Goal: Information Seeking & Learning: Learn about a topic

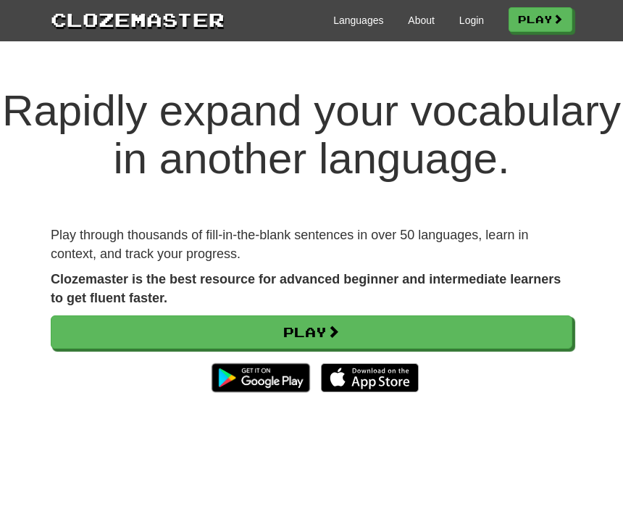
click at [475, 25] on link "Login" at bounding box center [471, 20] width 25 height 14
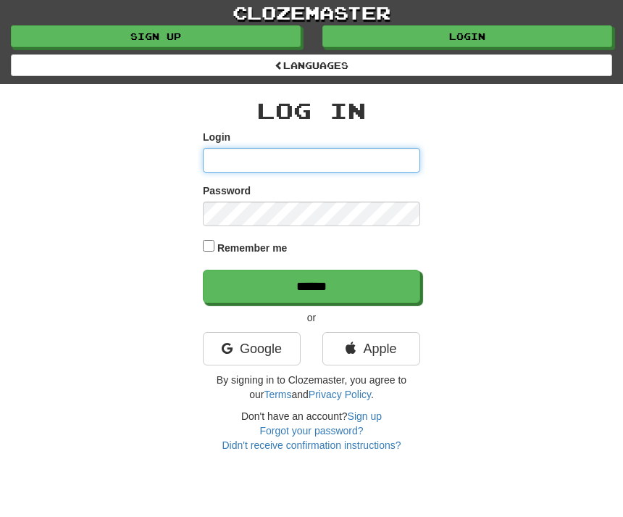
type input "****"
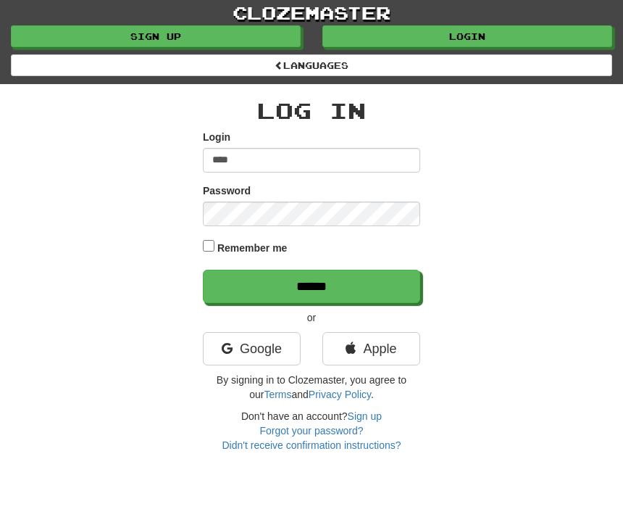
click at [312, 284] on input "******" at bounding box center [311, 286] width 217 height 33
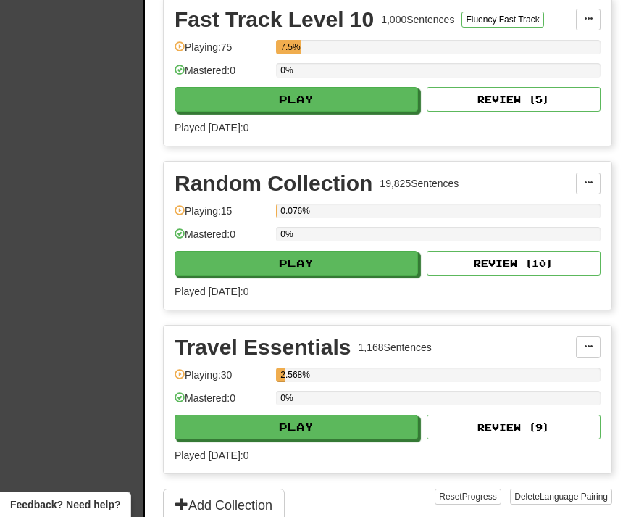
scroll to position [361, 0]
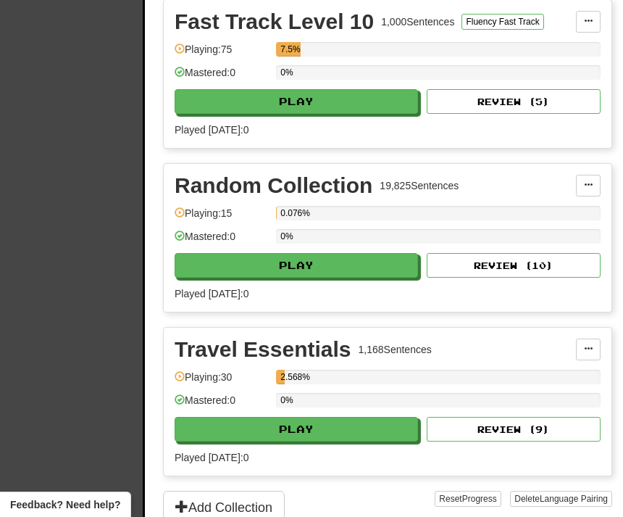
click at [341, 109] on button "Play" at bounding box center [296, 101] width 243 height 25
select select "**"
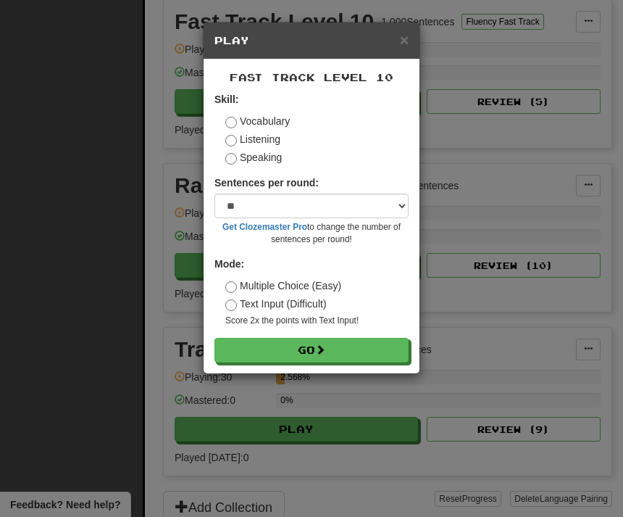
click at [272, 139] on label "Listening" at bounding box center [252, 139] width 55 height 14
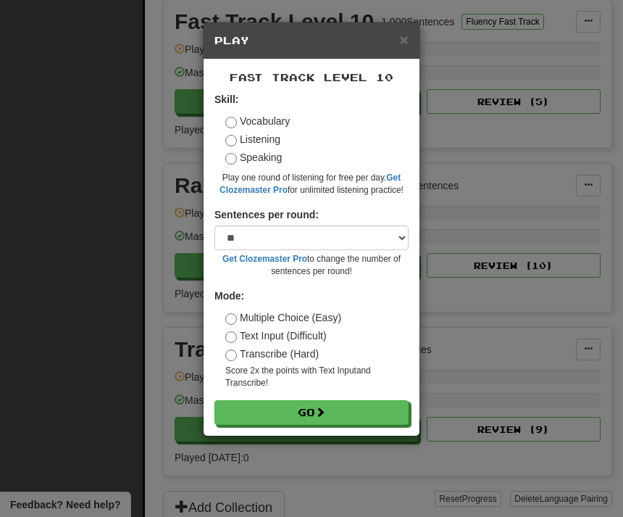
click at [325, 409] on span at bounding box center [320, 412] width 10 height 10
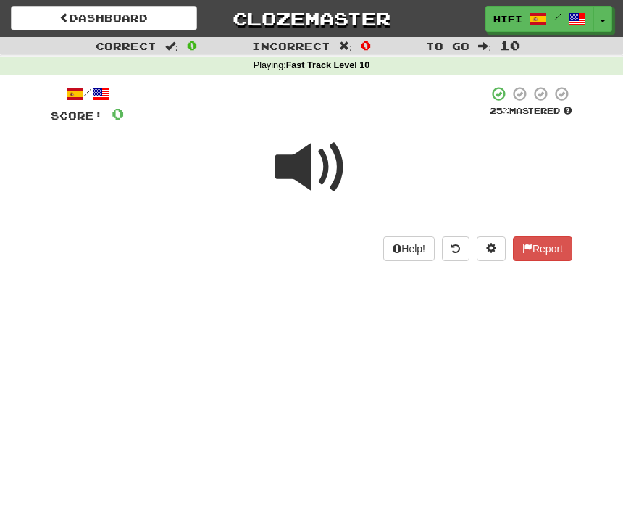
click at [298, 168] on span at bounding box center [311, 167] width 72 height 72
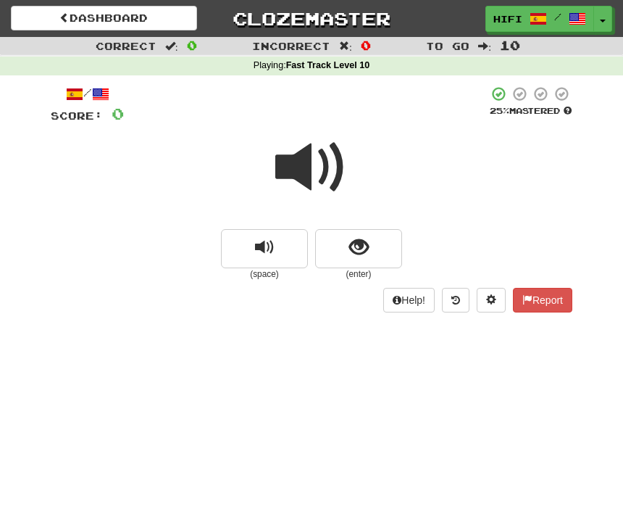
click at [363, 251] on span "show sentence" at bounding box center [359, 248] width 20 height 20
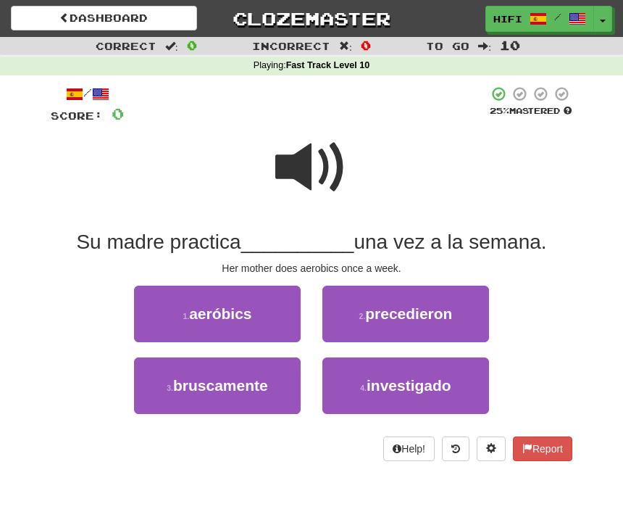
click at [241, 311] on span "aeróbics" at bounding box center [220, 313] width 62 height 17
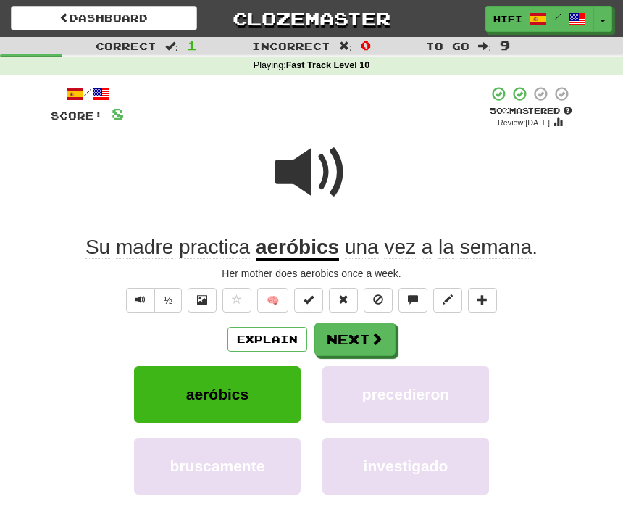
click at [364, 337] on button "Next" at bounding box center [355, 338] width 81 height 33
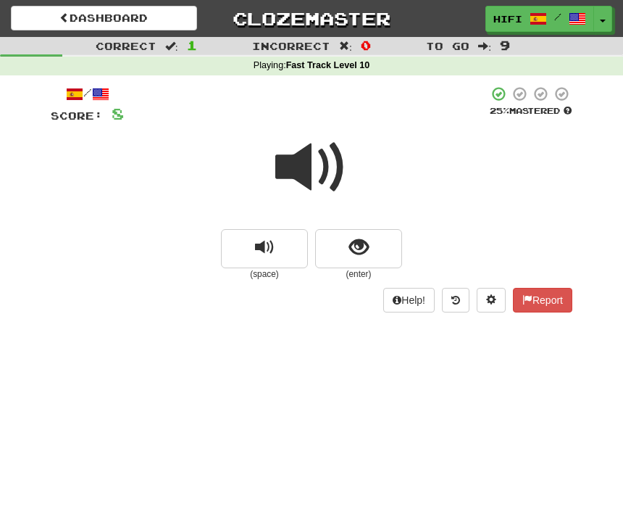
click at [360, 241] on span "show sentence" at bounding box center [359, 248] width 20 height 20
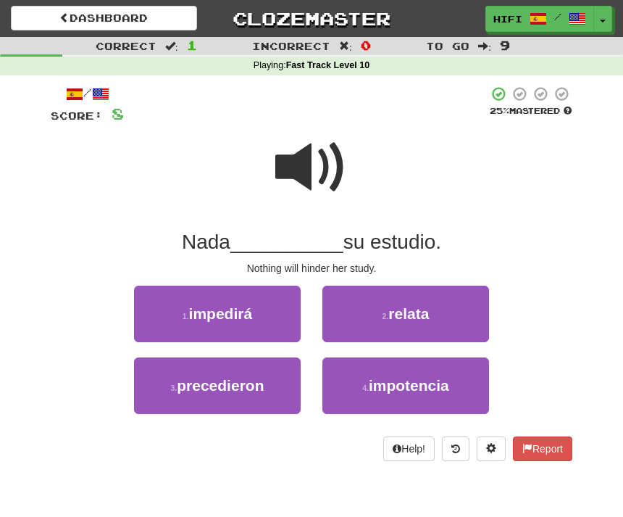
click at [251, 313] on span "impedirá" at bounding box center [221, 313] width 64 height 17
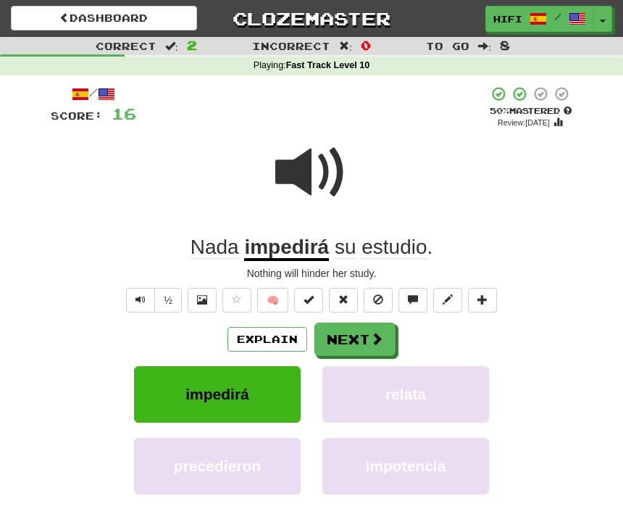
click at [362, 335] on button "Next" at bounding box center [355, 338] width 81 height 33
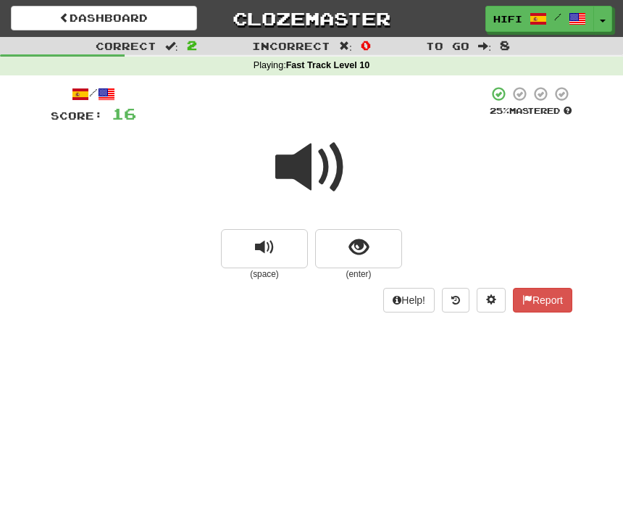
click at [361, 251] on span "show sentence" at bounding box center [359, 248] width 20 height 20
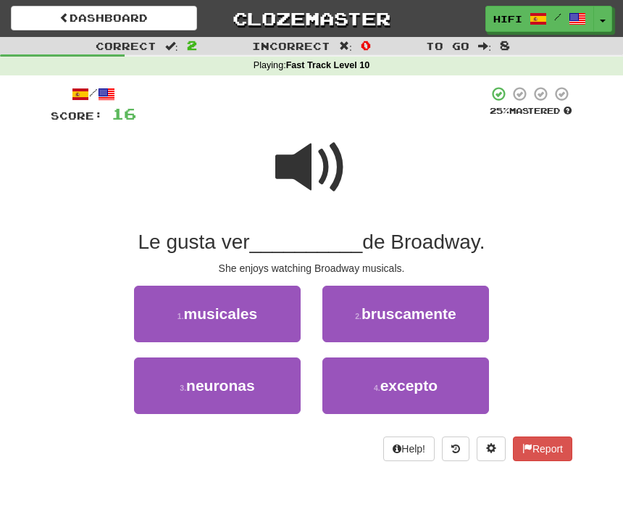
click at [262, 313] on button "1 . musicales" at bounding box center [217, 314] width 167 height 57
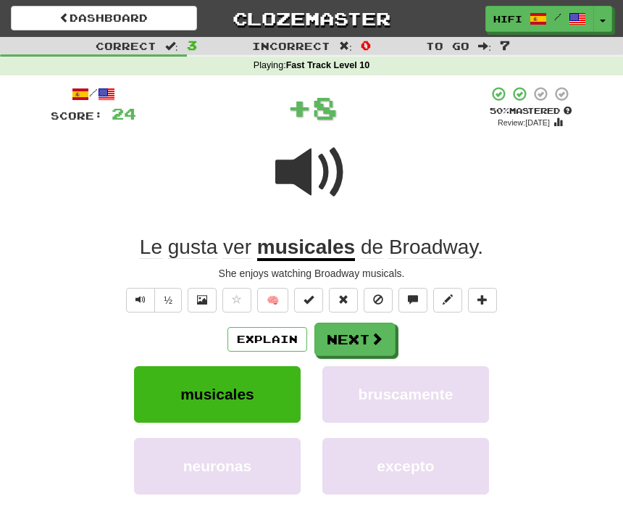
click at [368, 333] on button "Next" at bounding box center [355, 338] width 81 height 33
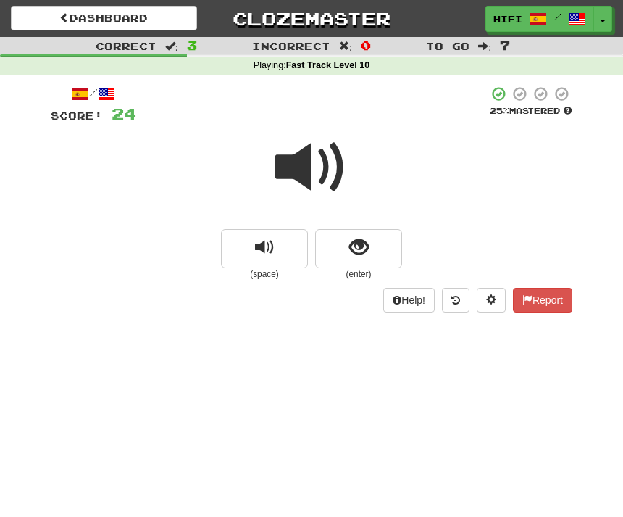
click at [307, 178] on span at bounding box center [311, 167] width 72 height 72
click at [372, 246] on button "show sentence" at bounding box center [358, 248] width 87 height 39
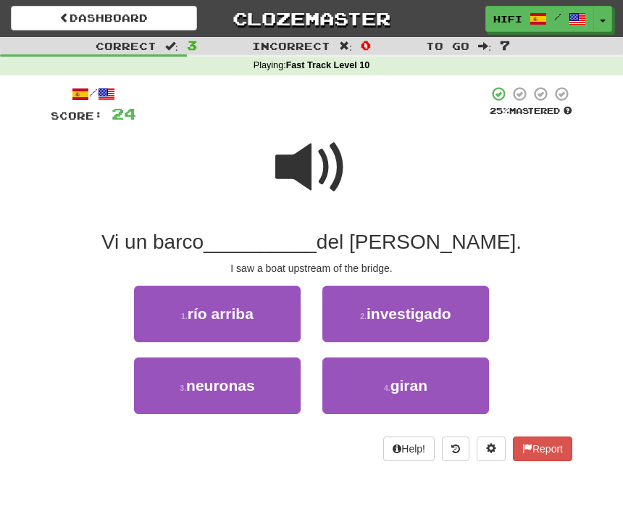
click at [320, 175] on span at bounding box center [311, 167] width 72 height 72
click at [241, 314] on span "río arriba" at bounding box center [221, 313] width 66 height 17
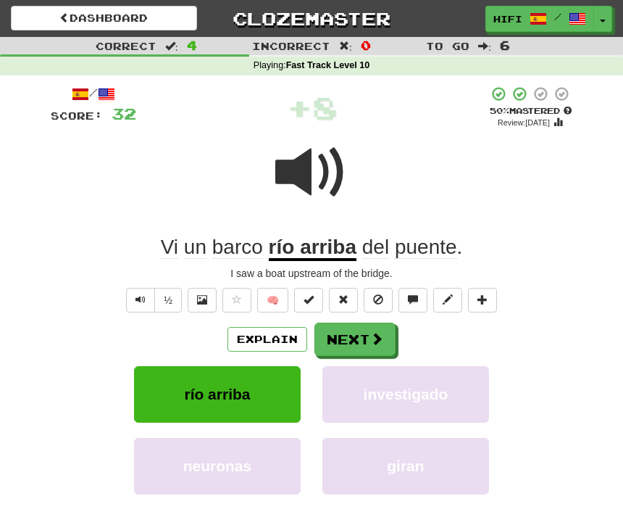
click at [366, 335] on button "Next" at bounding box center [355, 338] width 81 height 33
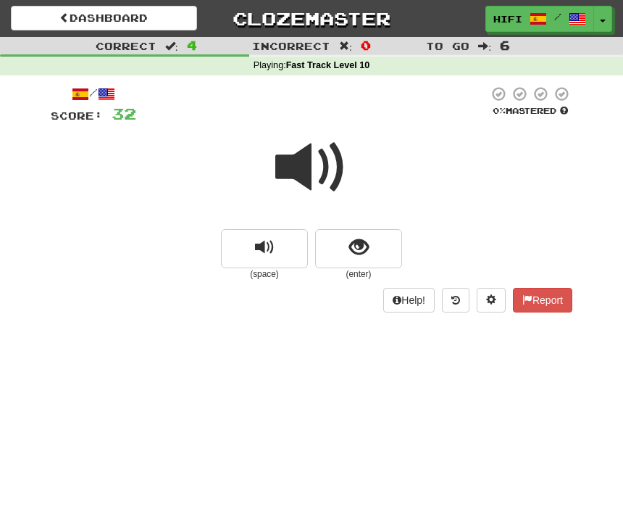
click at [281, 251] on button "replay audio" at bounding box center [264, 248] width 87 height 39
click at [371, 249] on button "show sentence" at bounding box center [358, 248] width 87 height 39
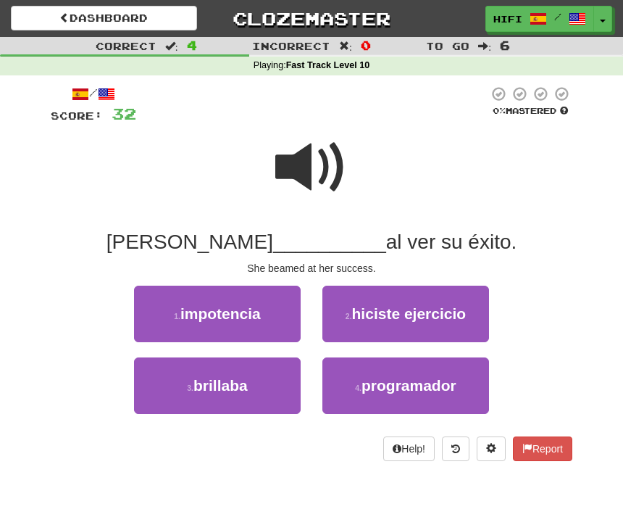
click at [242, 384] on span "brillaba" at bounding box center [220, 385] width 54 height 17
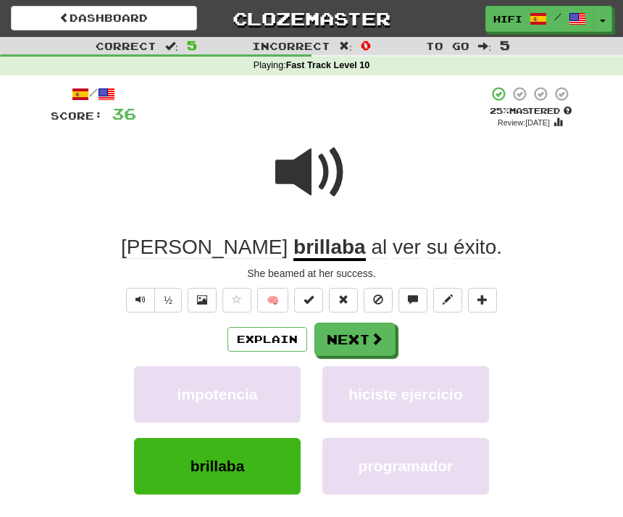
click at [362, 342] on button "Next" at bounding box center [355, 338] width 81 height 33
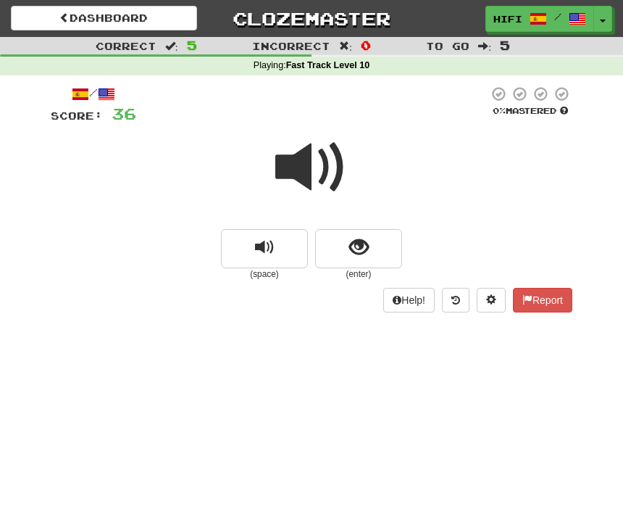
click at [326, 174] on span at bounding box center [311, 167] width 72 height 72
click at [363, 246] on span "show sentence" at bounding box center [359, 248] width 20 height 20
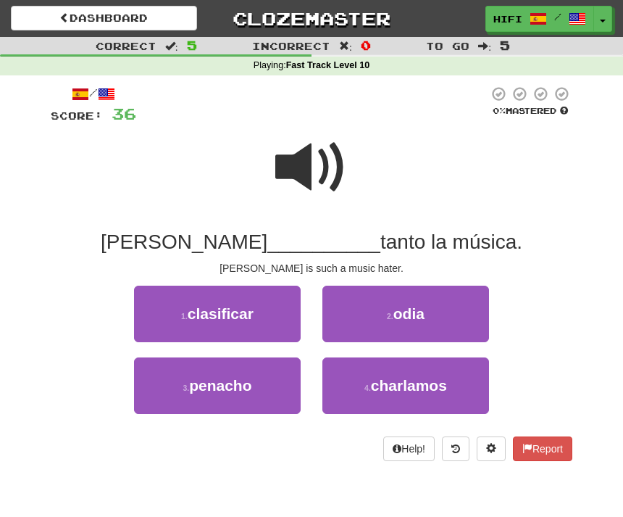
click at [432, 307] on button "2 . odia" at bounding box center [405, 314] width 167 height 57
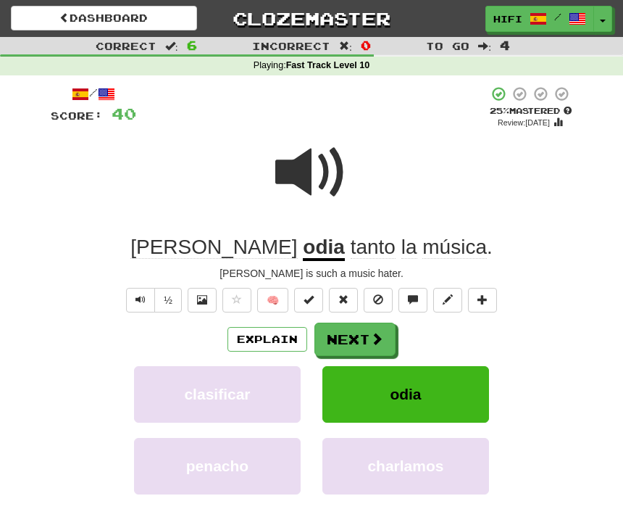
click at [366, 343] on button "Next" at bounding box center [355, 338] width 81 height 33
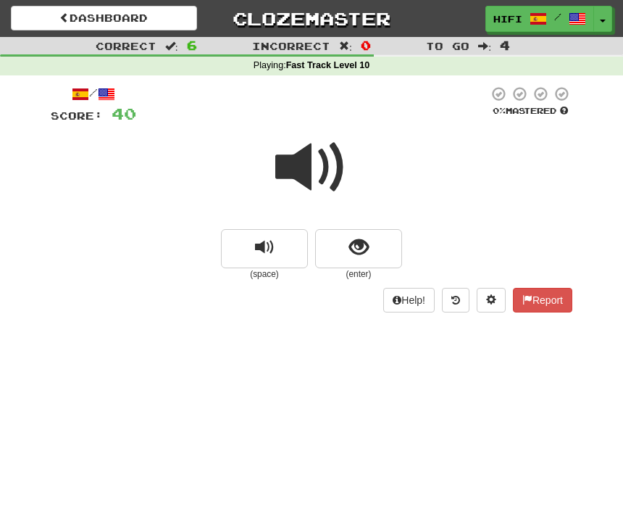
click at [317, 173] on span at bounding box center [311, 167] width 72 height 72
click at [369, 249] on button "show sentence" at bounding box center [358, 248] width 87 height 39
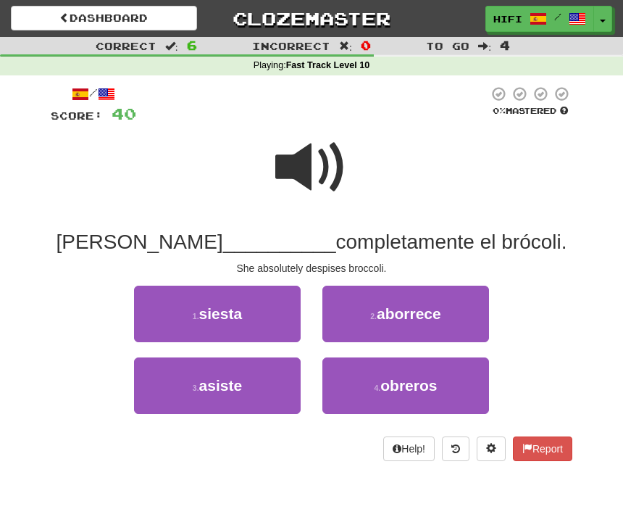
click at [435, 307] on span "aborrece" at bounding box center [409, 313] width 64 height 17
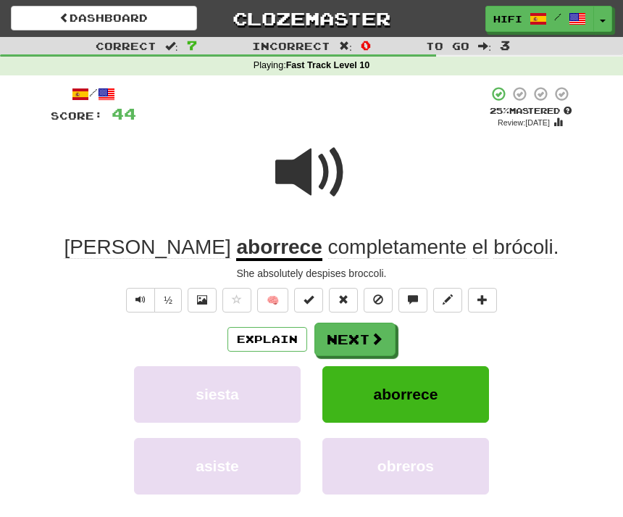
click at [362, 338] on button "Next" at bounding box center [355, 338] width 81 height 33
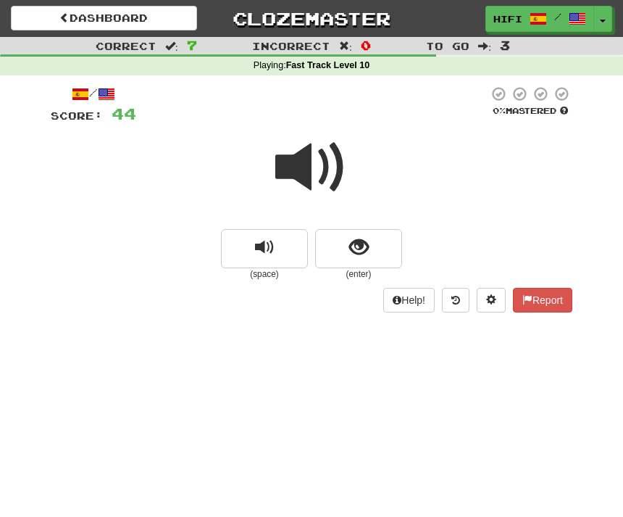
click at [330, 176] on span at bounding box center [311, 167] width 72 height 72
click at [369, 253] on button "show sentence" at bounding box center [358, 248] width 87 height 39
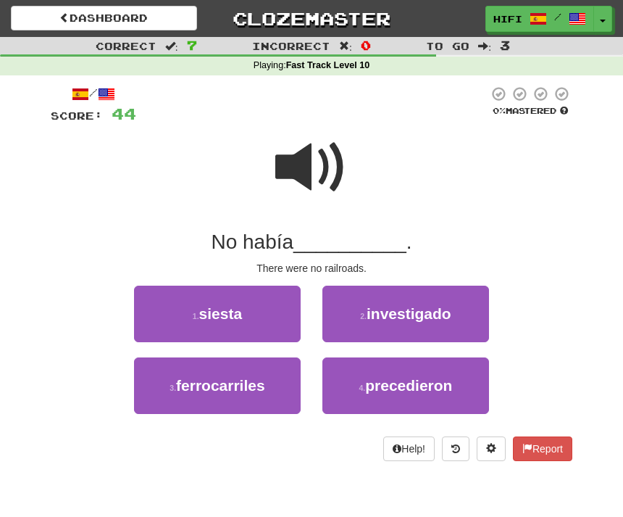
click at [248, 391] on span "ferrocarriles" at bounding box center [220, 385] width 89 height 17
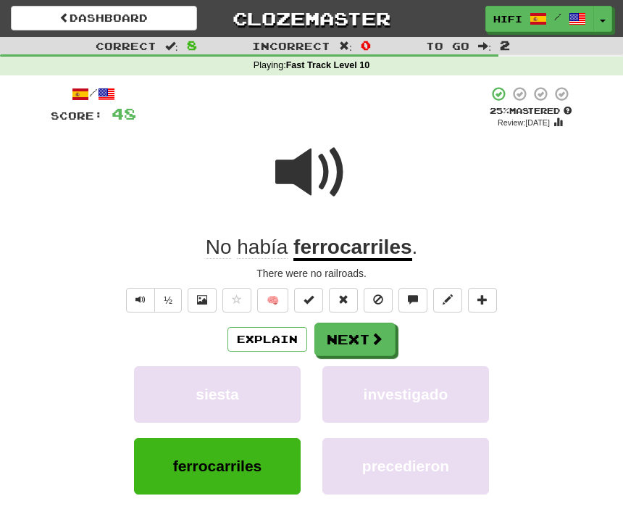
click at [361, 340] on button "Next" at bounding box center [355, 338] width 81 height 33
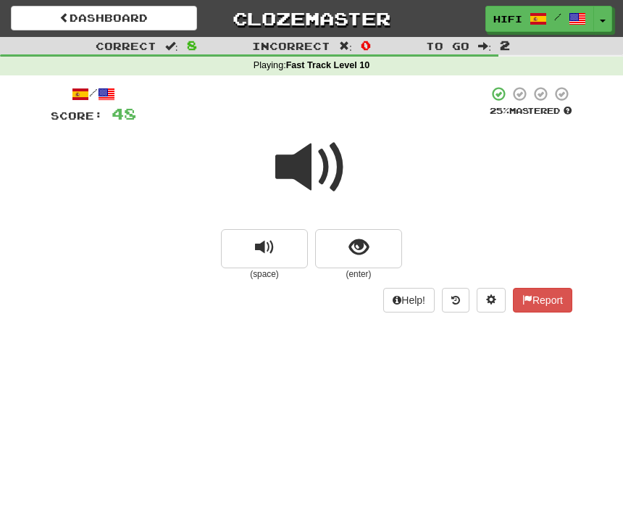
click at [325, 169] on span at bounding box center [311, 167] width 72 height 72
click at [373, 251] on button "show sentence" at bounding box center [358, 248] width 87 height 39
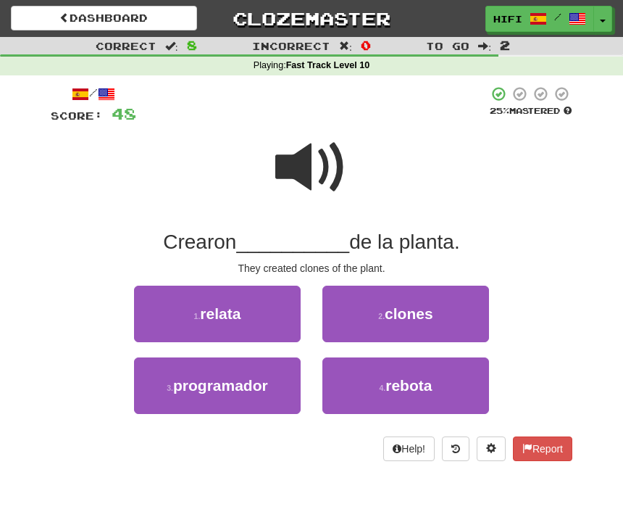
click at [414, 315] on span "clones" at bounding box center [409, 313] width 49 height 17
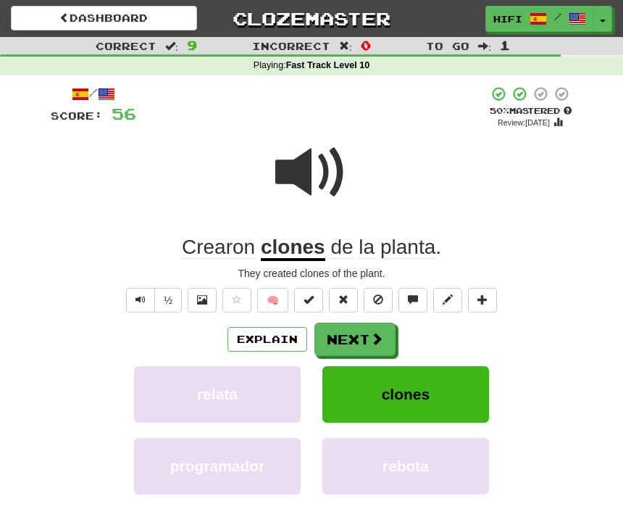
click at [361, 336] on button "Next" at bounding box center [355, 338] width 81 height 33
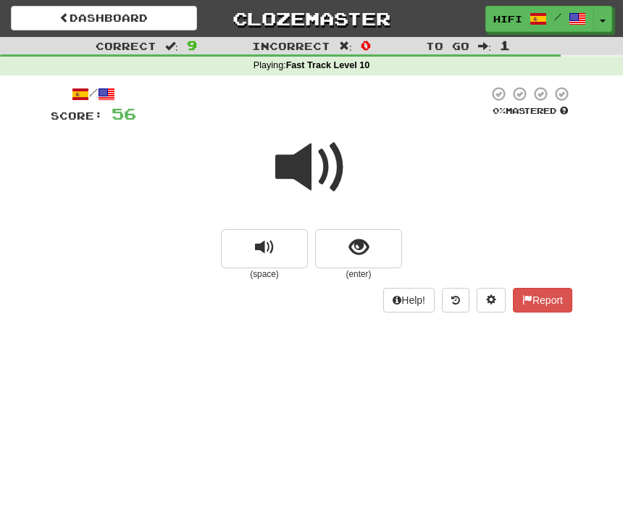
click at [320, 169] on span at bounding box center [311, 167] width 72 height 72
click at [325, 180] on span at bounding box center [311, 167] width 72 height 72
click at [359, 249] on span "show sentence" at bounding box center [359, 248] width 20 height 20
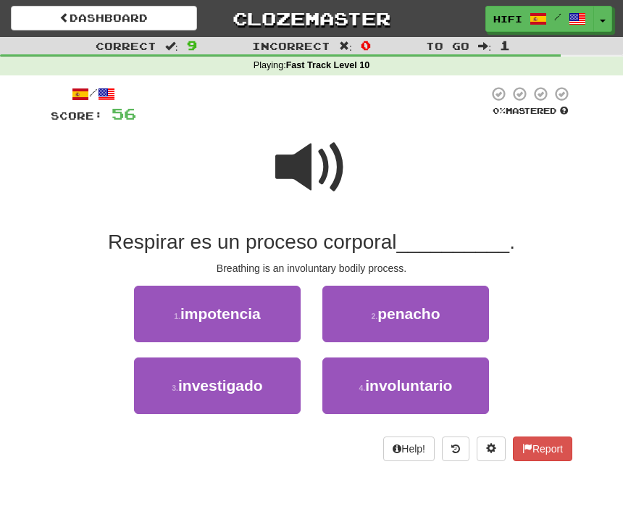
click at [426, 388] on span "involuntario" at bounding box center [408, 385] width 87 height 17
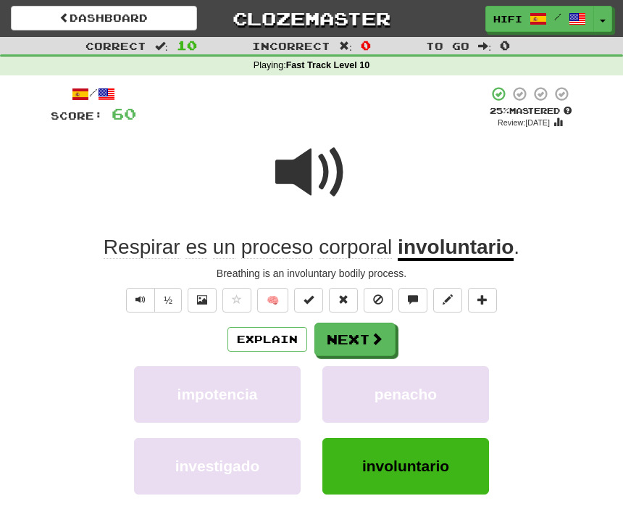
click at [361, 335] on button "Next" at bounding box center [355, 338] width 81 height 33
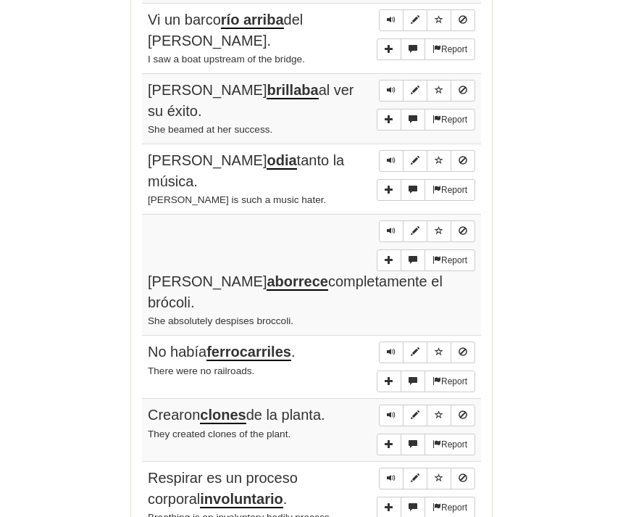
scroll to position [1162, 0]
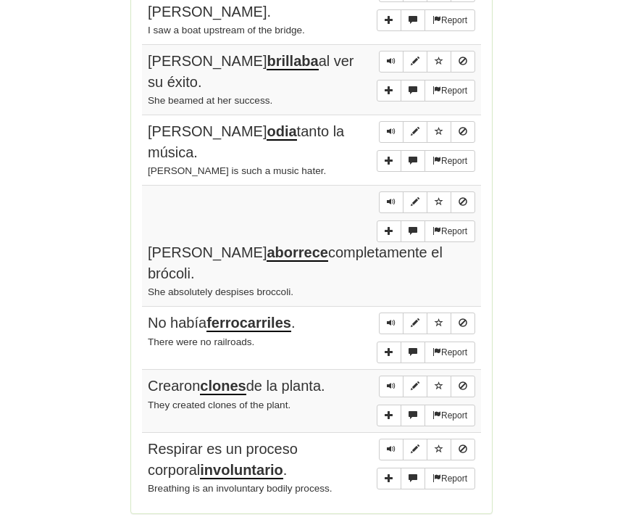
scroll to position [1179, 0]
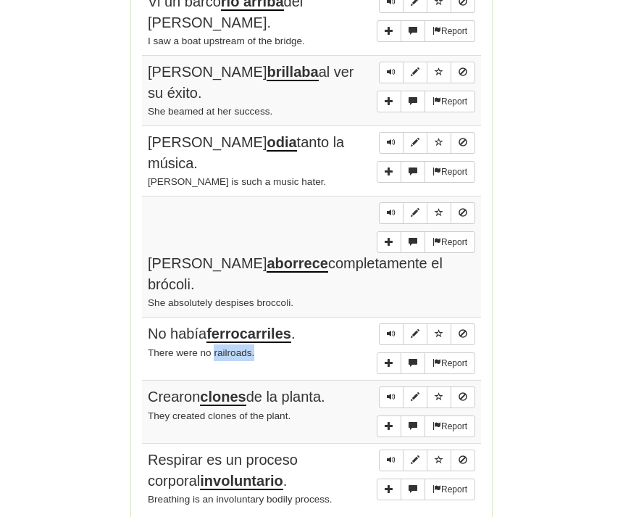
click at [347, 386] on div "Crearon clones de la planta." at bounding box center [312, 396] width 328 height 21
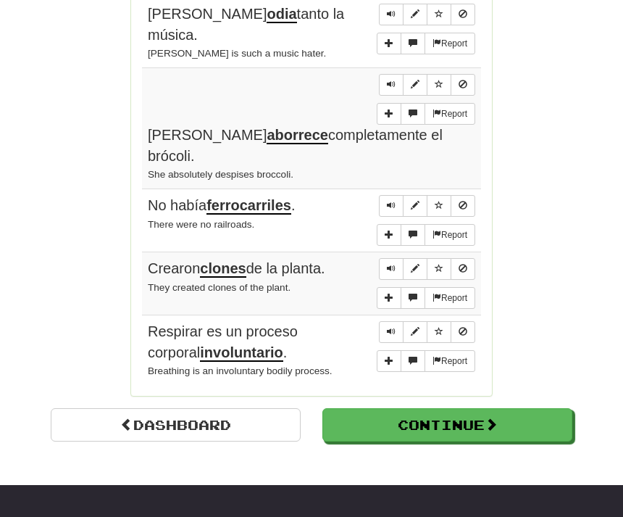
scroll to position [1307, 0]
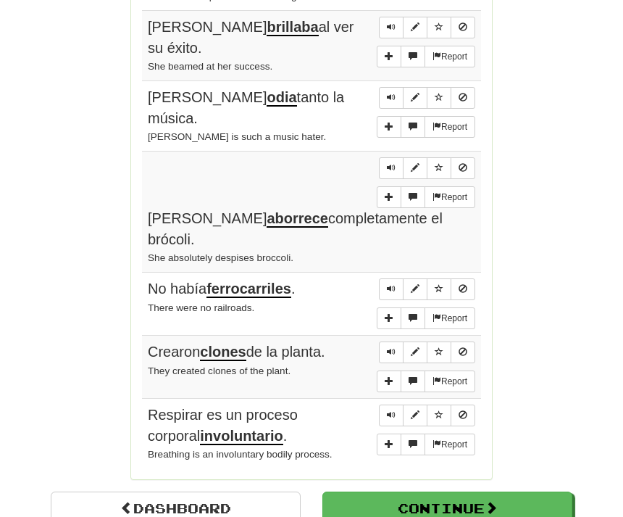
scroll to position [1224, 0]
click at [194, 491] on link "Dashboard" at bounding box center [176, 507] width 250 height 33
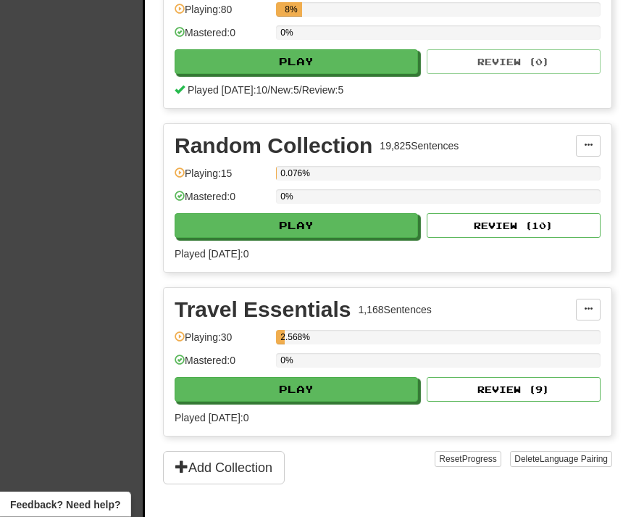
scroll to position [402, 0]
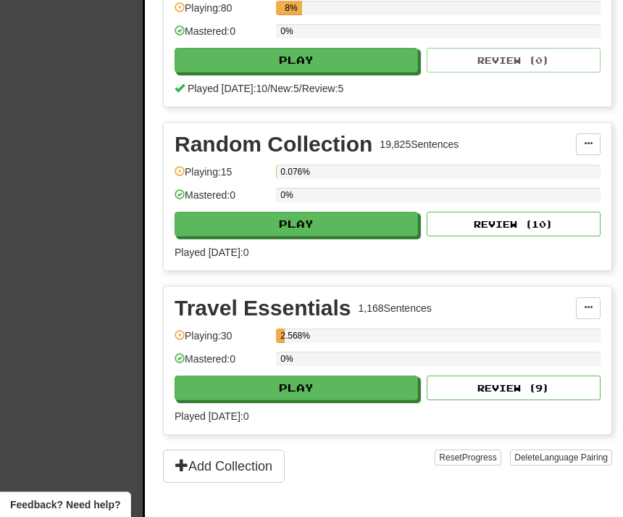
click at [359, 386] on button "Play" at bounding box center [296, 387] width 243 height 25
select select "**"
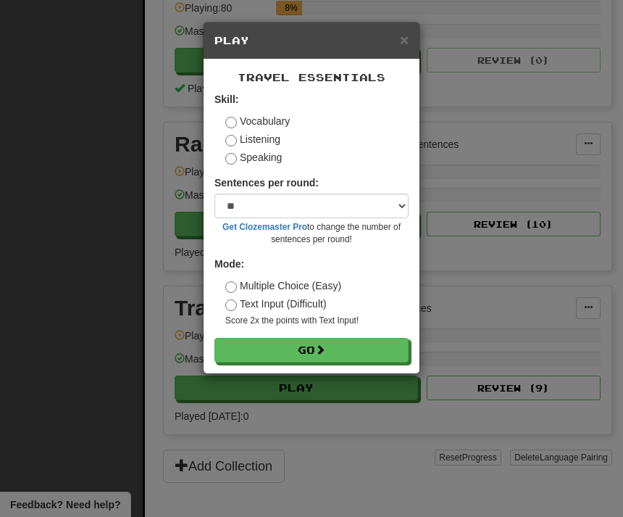
click at [345, 349] on button "Go" at bounding box center [311, 350] width 194 height 25
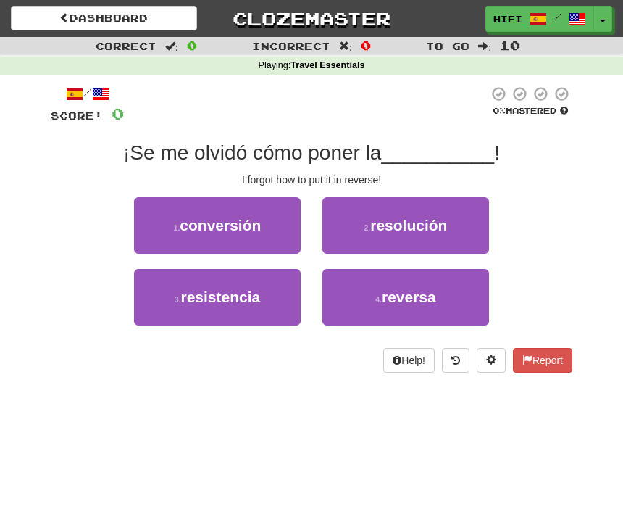
click at [438, 296] on button "4 . reversa" at bounding box center [405, 297] width 167 height 57
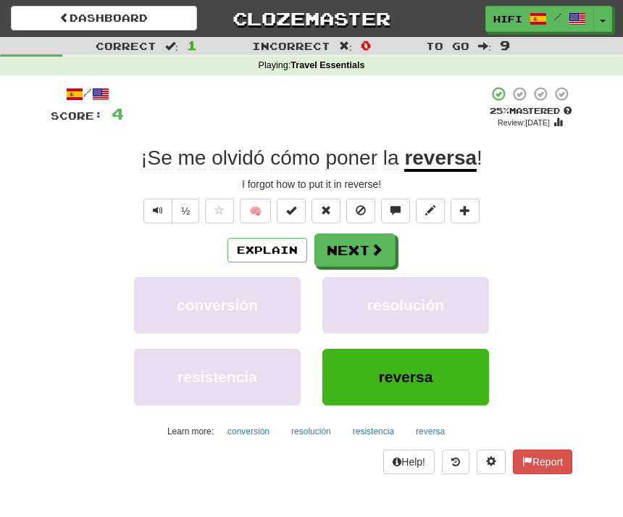
click at [364, 248] on button "Next" at bounding box center [355, 249] width 81 height 33
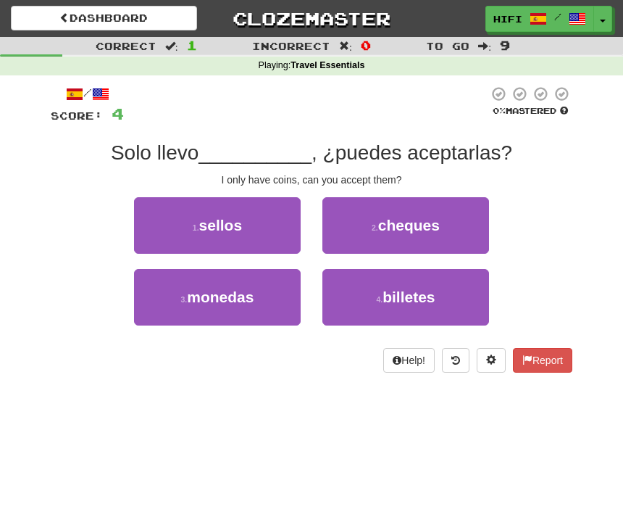
click at [260, 301] on button "3 . monedas" at bounding box center [217, 297] width 167 height 57
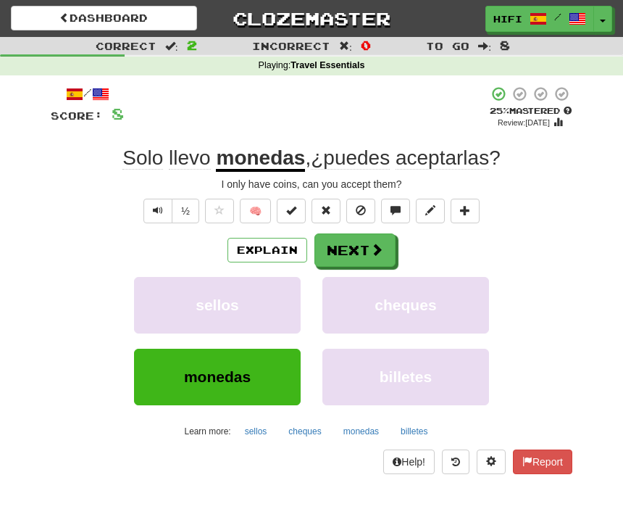
click at [372, 243] on span at bounding box center [376, 249] width 13 height 13
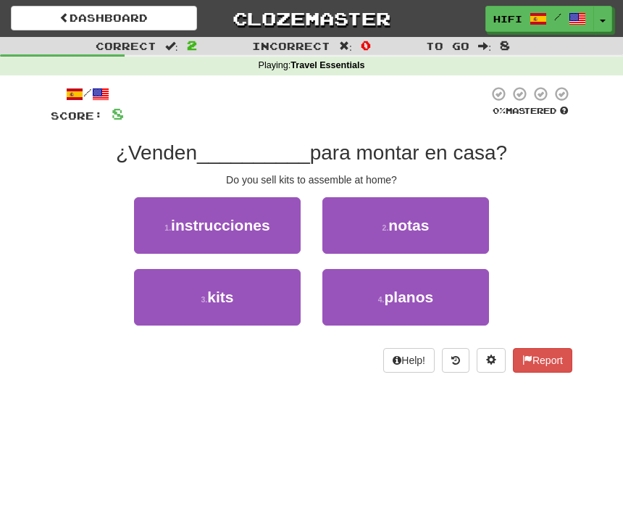
click at [221, 281] on button "3 . kits" at bounding box center [217, 297] width 167 height 57
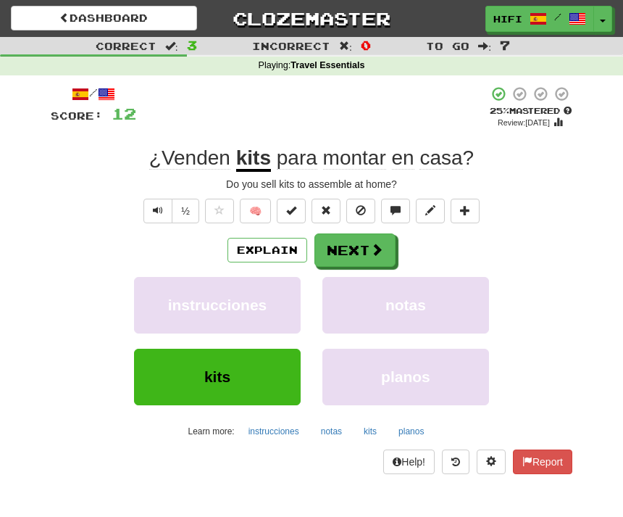
click at [378, 243] on span at bounding box center [376, 249] width 13 height 13
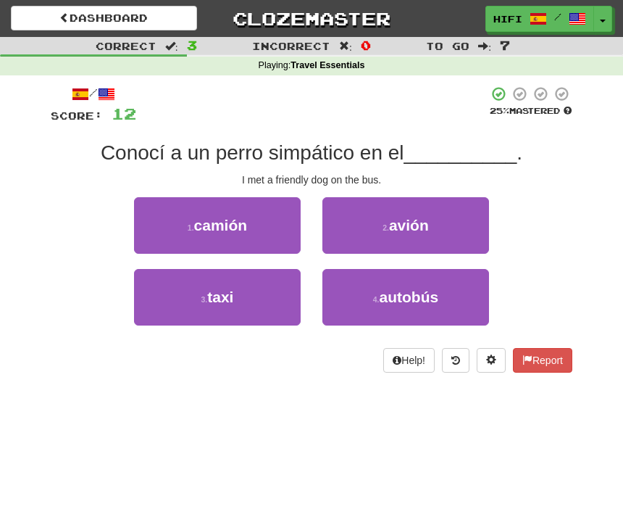
click at [422, 295] on span "autobús" at bounding box center [409, 296] width 59 height 17
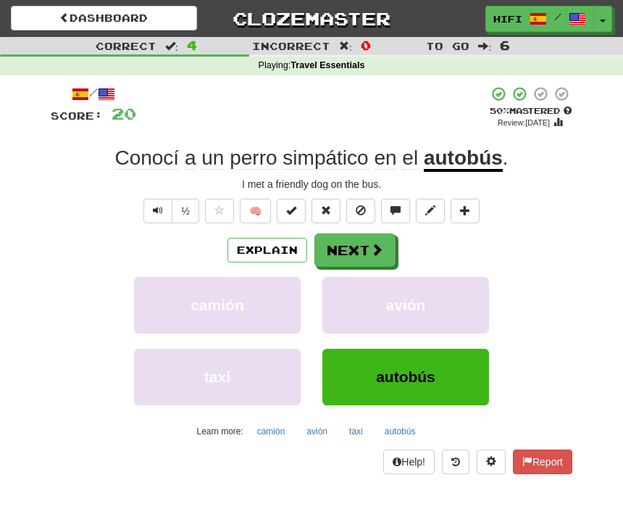
click at [369, 249] on button "Next" at bounding box center [355, 249] width 81 height 33
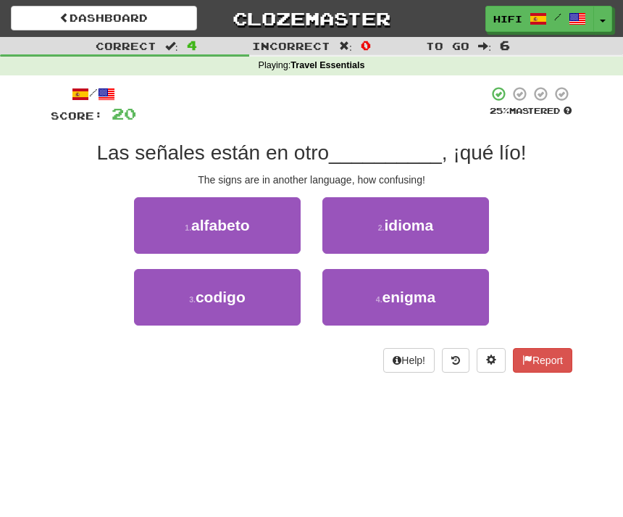
click at [441, 234] on button "2 . idioma" at bounding box center [405, 225] width 167 height 57
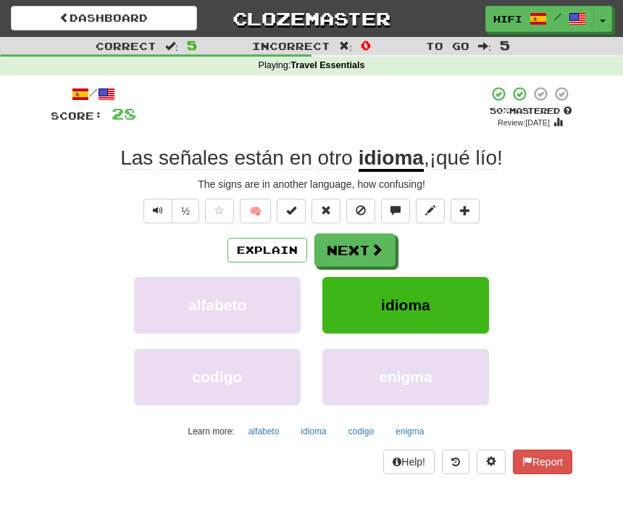
click at [375, 248] on span at bounding box center [376, 249] width 13 height 13
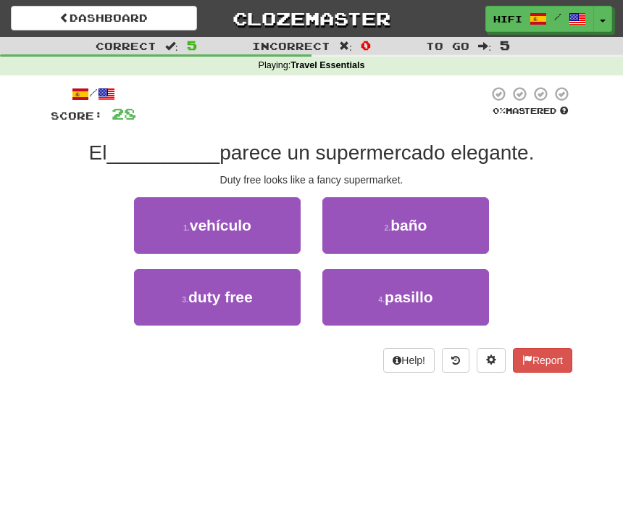
click at [227, 298] on span "duty free" at bounding box center [220, 296] width 64 height 17
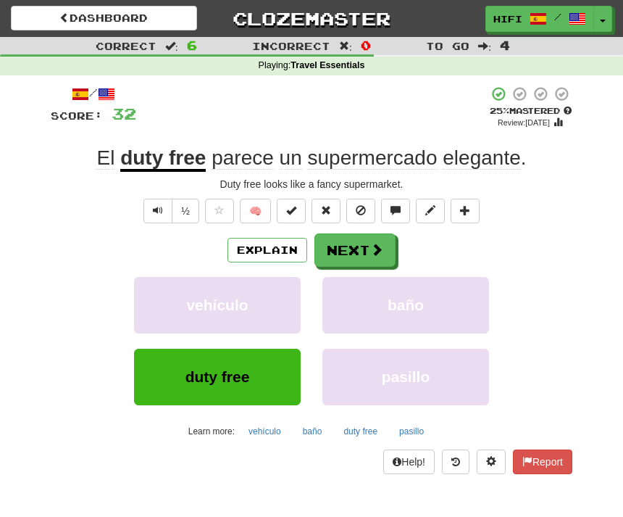
click at [364, 246] on button "Next" at bounding box center [355, 249] width 81 height 33
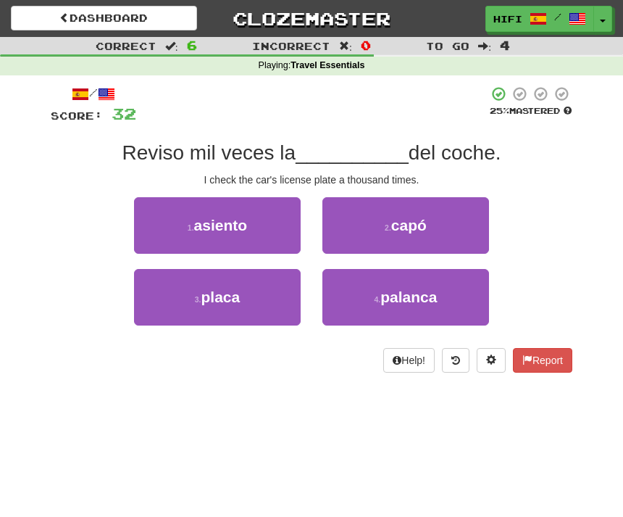
click at [205, 297] on span "placa" at bounding box center [220, 296] width 39 height 17
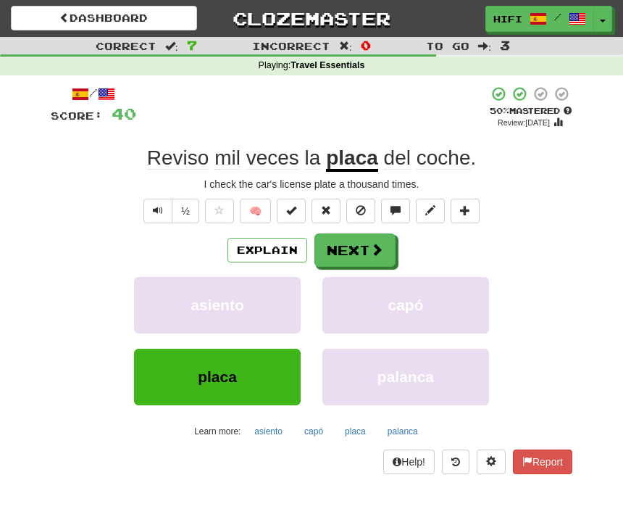
click at [359, 238] on button "Next" at bounding box center [355, 249] width 81 height 33
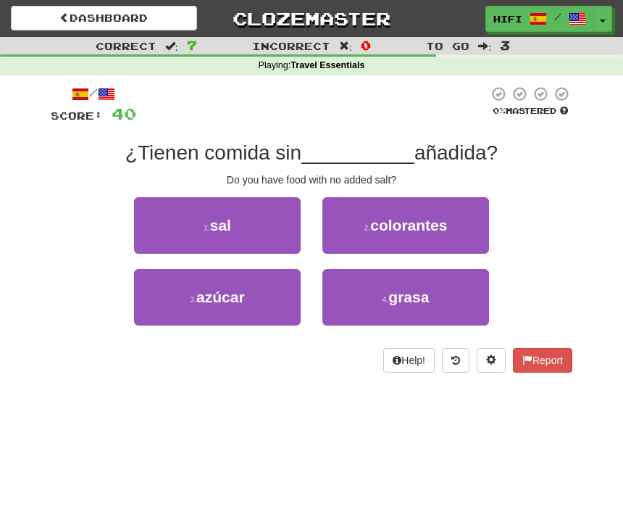
click at [236, 227] on button "1 . sal" at bounding box center [217, 225] width 167 height 57
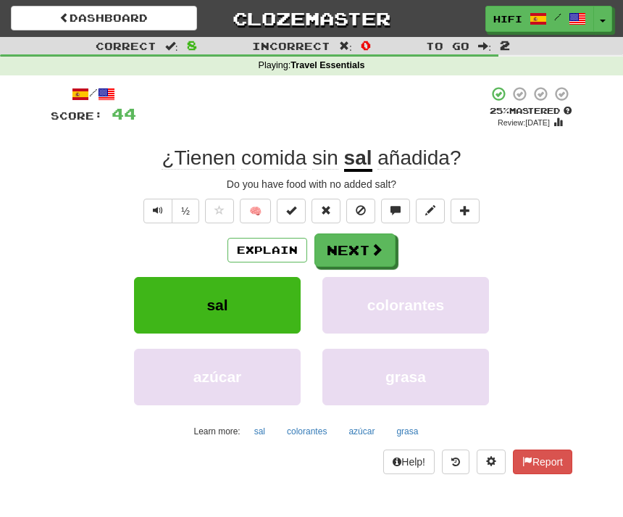
click at [366, 250] on button "Next" at bounding box center [355, 249] width 81 height 33
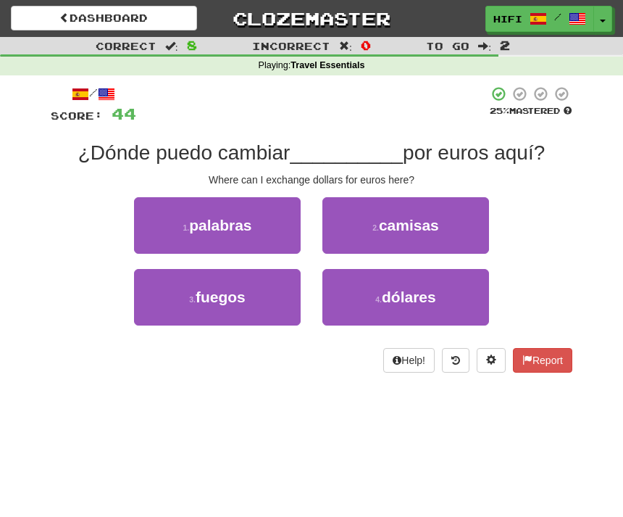
click at [423, 300] on span "dólares" at bounding box center [409, 296] width 54 height 17
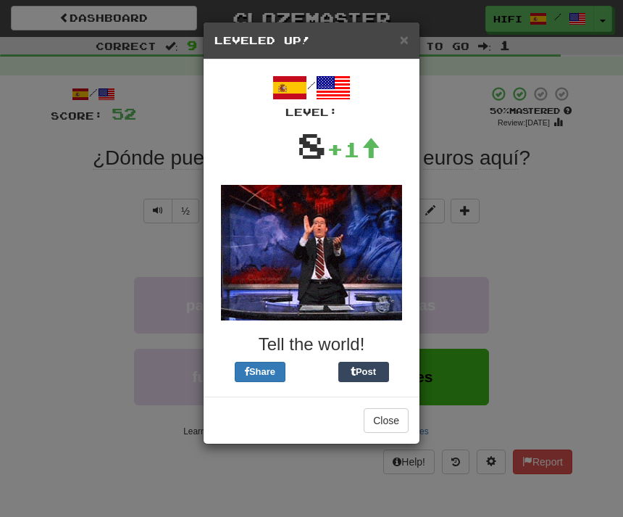
click at [394, 429] on button "Close" at bounding box center [386, 420] width 45 height 25
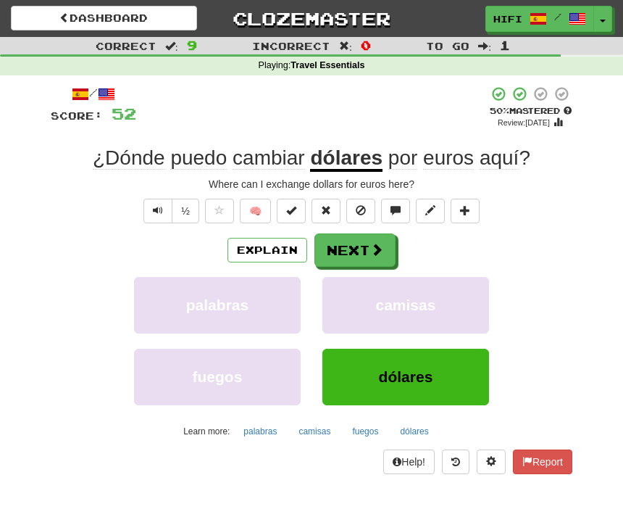
click at [356, 243] on button "Next" at bounding box center [355, 249] width 81 height 33
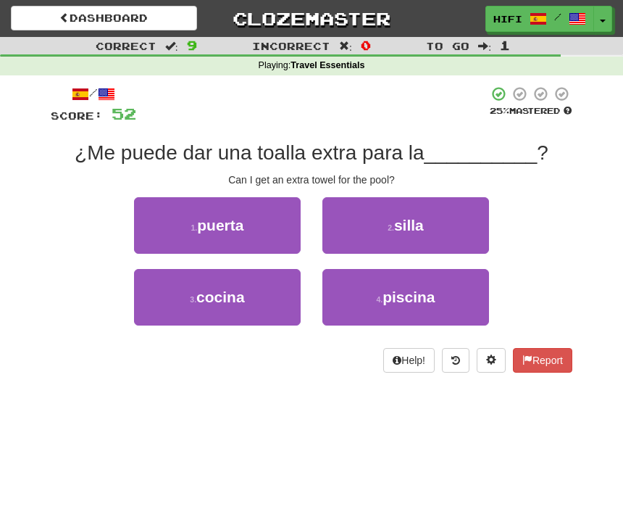
click at [428, 300] on span "piscina" at bounding box center [409, 296] width 52 height 17
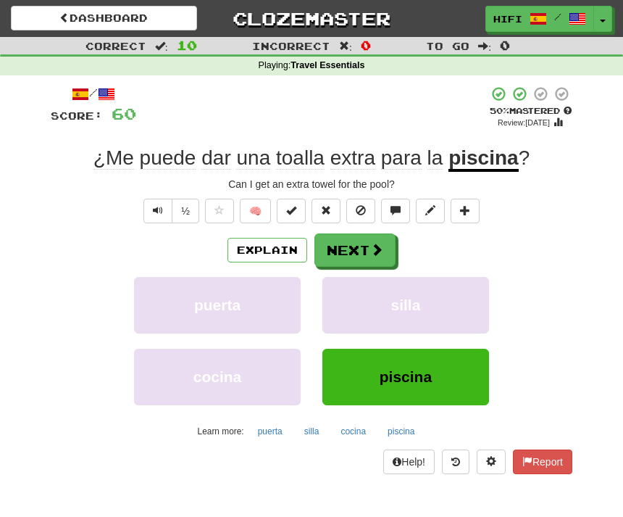
click at [364, 249] on button "Next" at bounding box center [355, 249] width 81 height 33
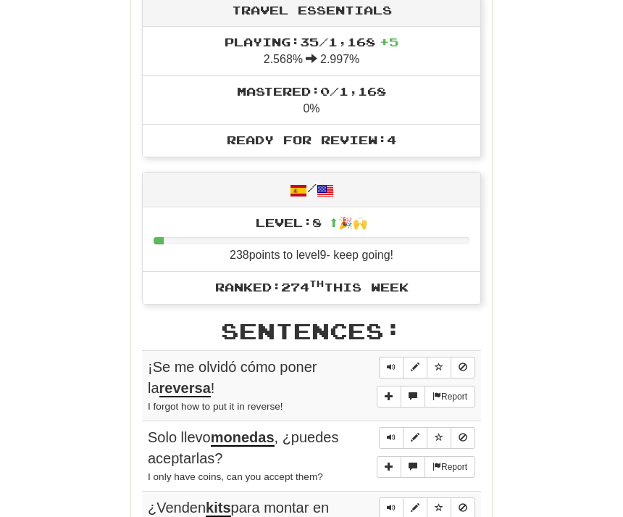
scroll to position [612, 0]
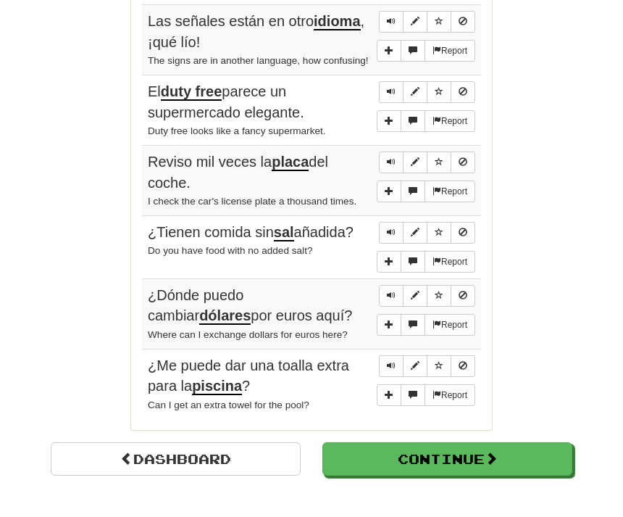
click at [467, 444] on button "Continue" at bounding box center [447, 459] width 250 height 33
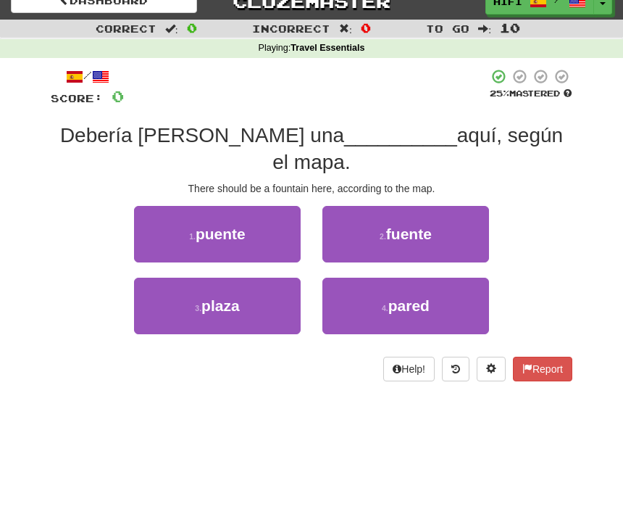
scroll to position [0, 0]
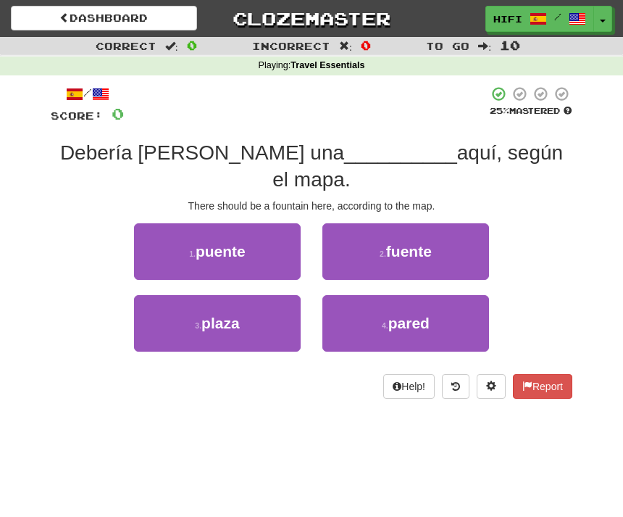
click at [436, 237] on button "2 . fuente" at bounding box center [405, 251] width 167 height 57
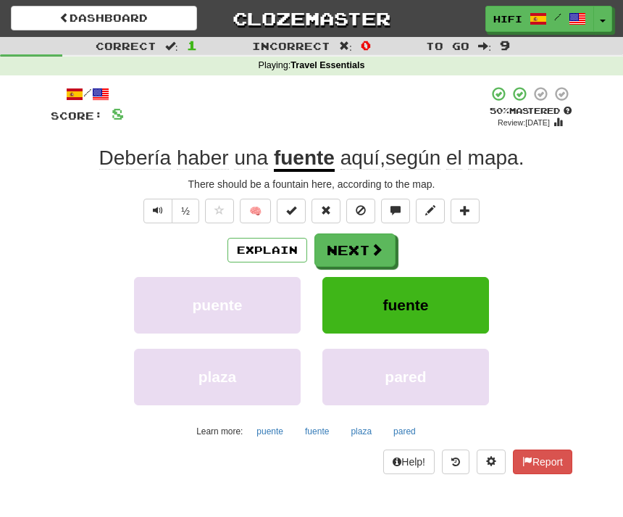
click at [359, 253] on button "Next" at bounding box center [355, 249] width 81 height 33
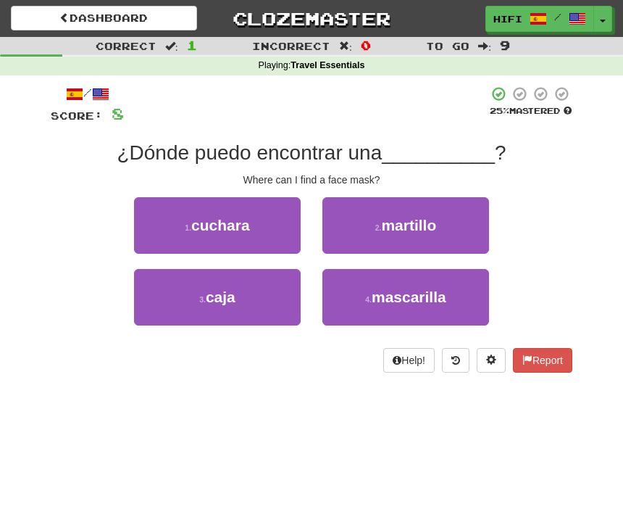
click at [443, 297] on span "mascarilla" at bounding box center [409, 296] width 75 height 17
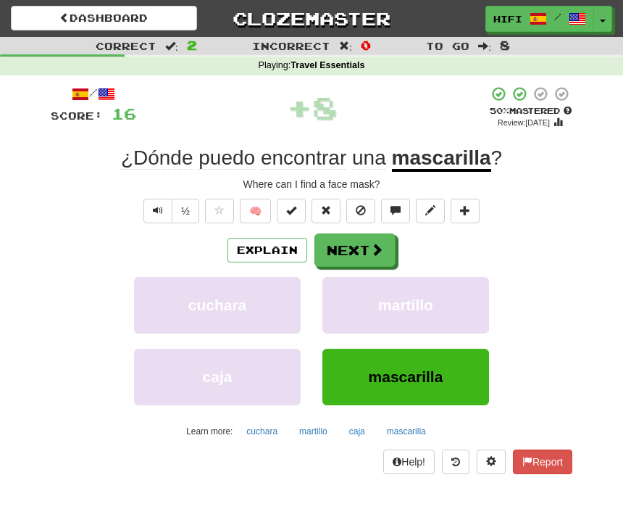
click at [370, 236] on button "Next" at bounding box center [355, 249] width 81 height 33
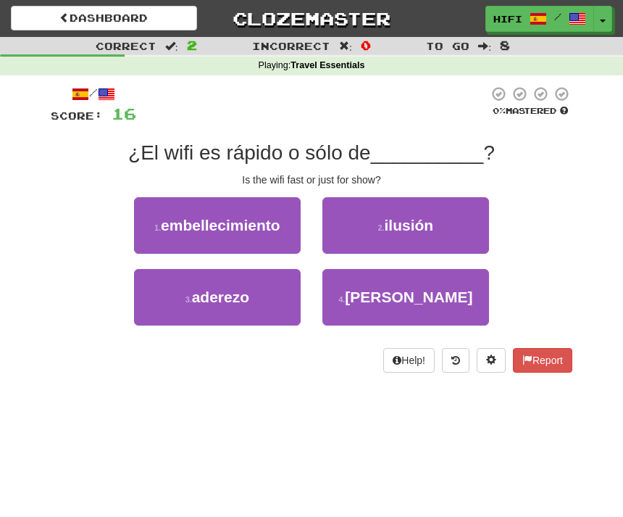
click at [447, 218] on button "2 . ilusión" at bounding box center [405, 225] width 167 height 57
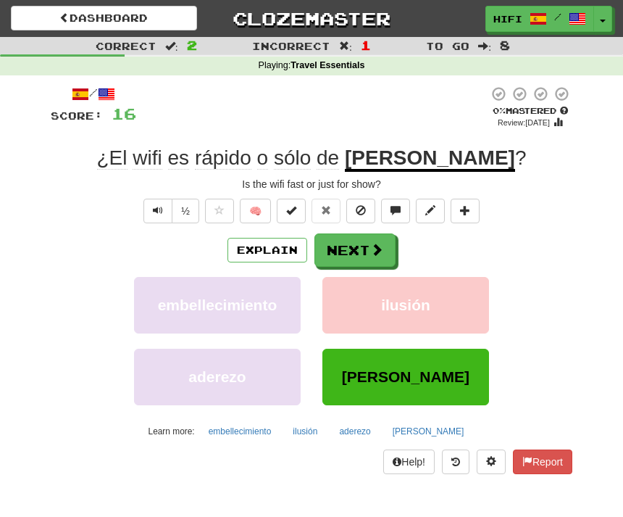
click at [374, 246] on span at bounding box center [376, 249] width 13 height 13
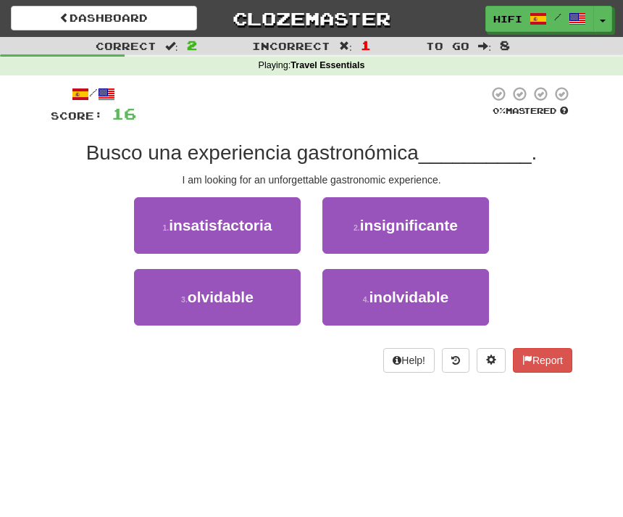
click at [439, 291] on span "inolvidable" at bounding box center [410, 296] width 80 height 17
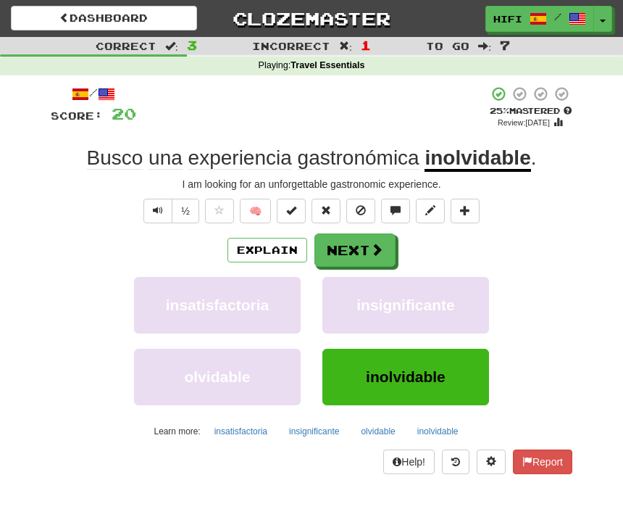
click at [374, 243] on span at bounding box center [376, 249] width 13 height 13
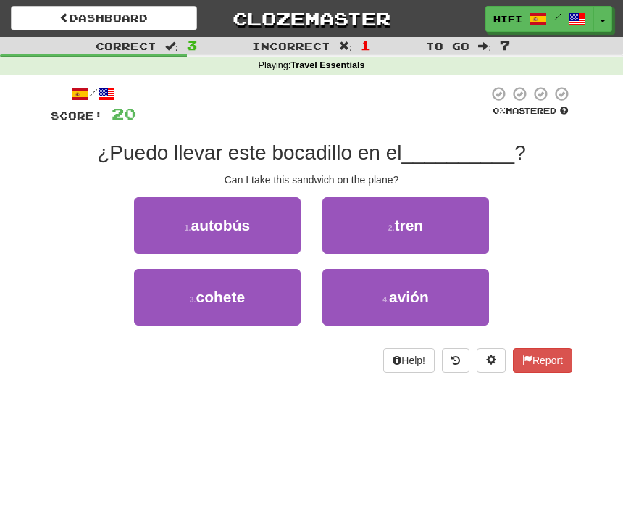
click at [409, 294] on span "avión" at bounding box center [409, 296] width 40 height 17
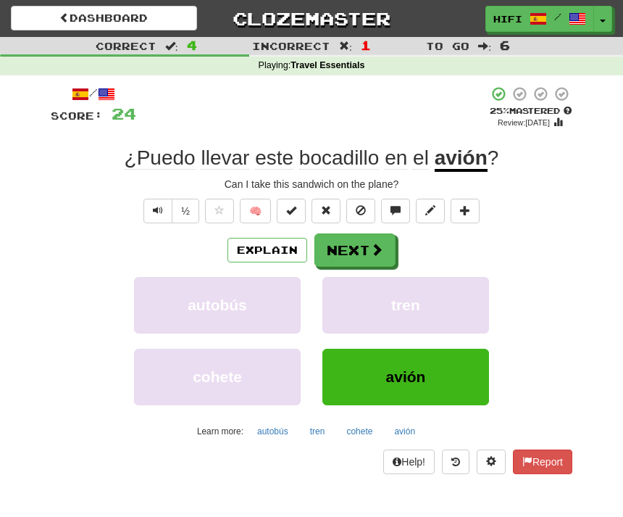
click at [375, 245] on span at bounding box center [376, 249] width 13 height 13
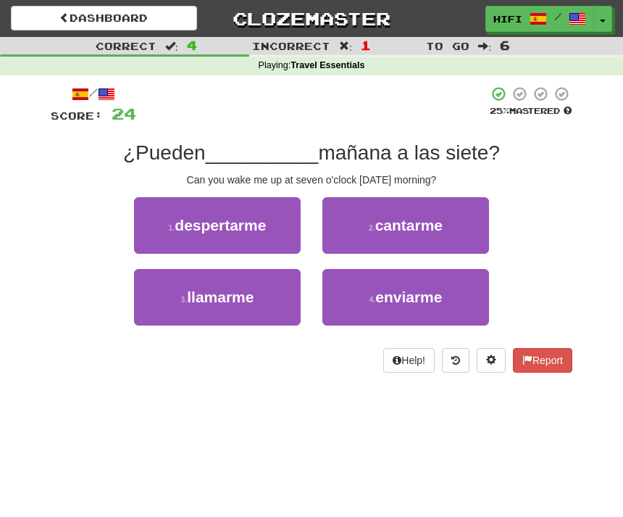
click at [241, 220] on span "despertarme" at bounding box center [220, 225] width 91 height 17
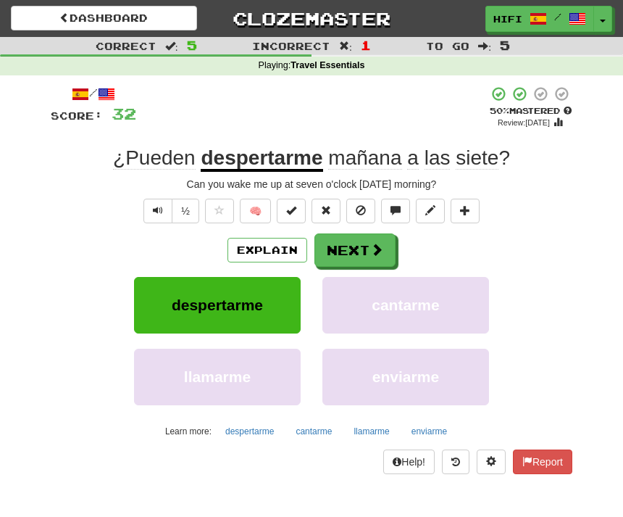
click at [367, 243] on button "Next" at bounding box center [355, 249] width 81 height 33
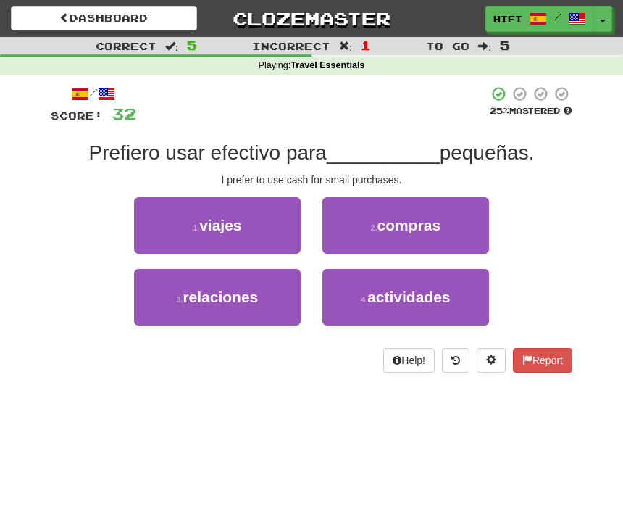
click at [442, 225] on button "2 . compras" at bounding box center [405, 225] width 167 height 57
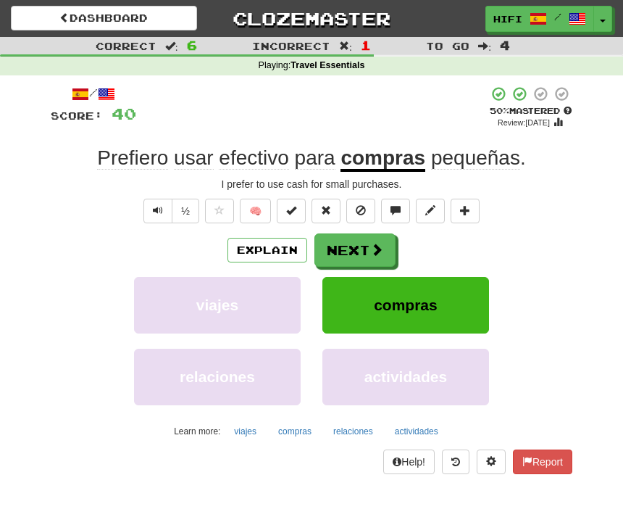
click at [364, 236] on button "Next" at bounding box center [355, 249] width 81 height 33
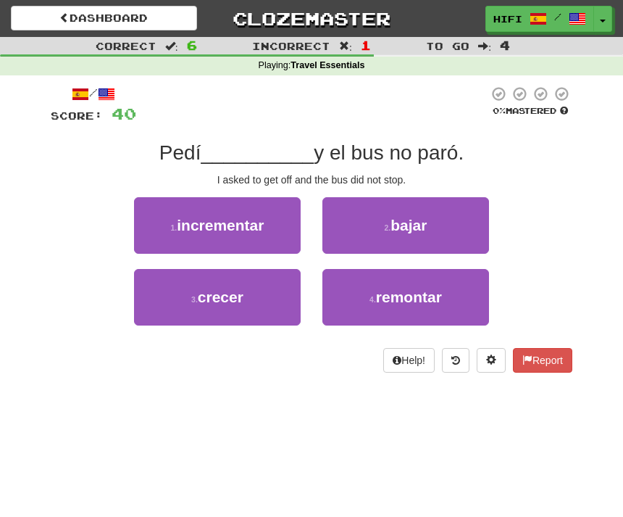
click at [429, 233] on button "2 . bajar" at bounding box center [405, 225] width 167 height 57
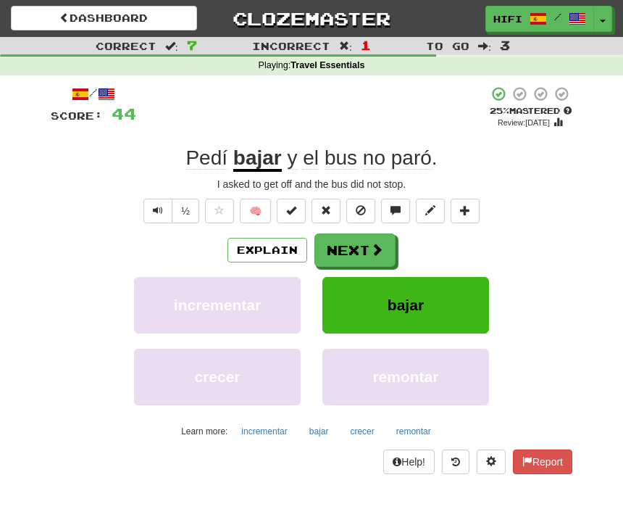
click at [367, 236] on button "Next" at bounding box center [355, 249] width 81 height 33
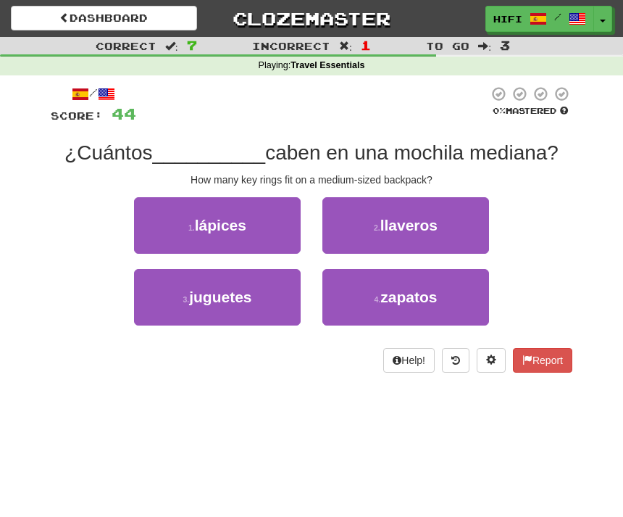
click at [445, 213] on button "2 . llaveros" at bounding box center [405, 225] width 167 height 57
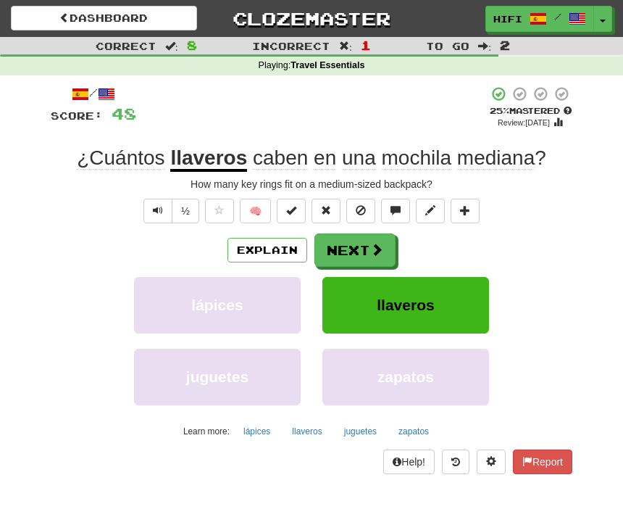
click at [365, 236] on button "Next" at bounding box center [355, 249] width 81 height 33
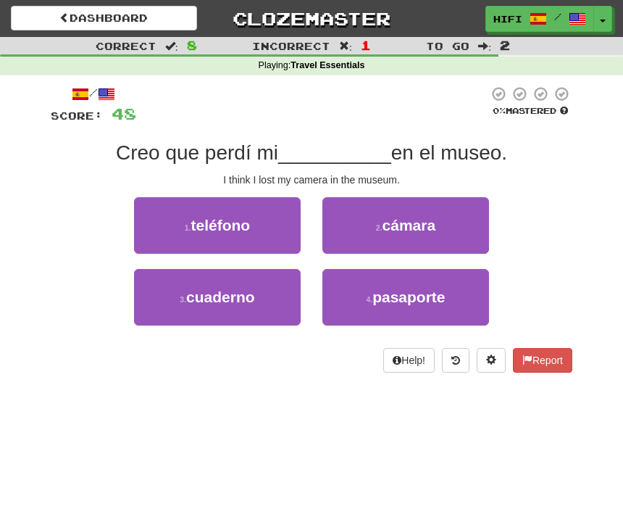
click at [423, 223] on span "cámara" at bounding box center [410, 225] width 54 height 17
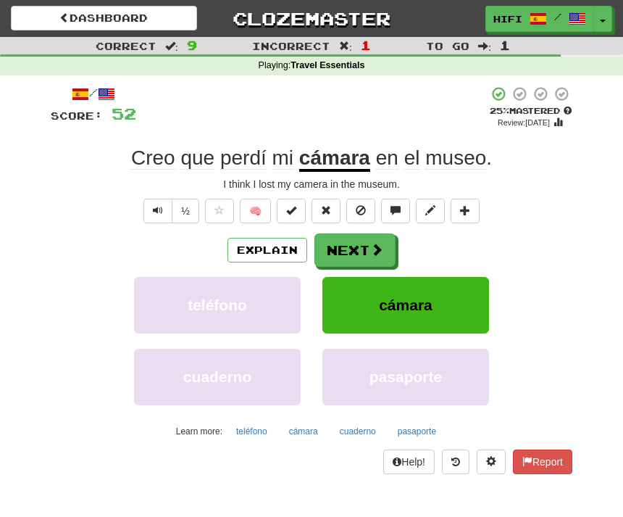
click at [365, 244] on button "Next" at bounding box center [355, 249] width 81 height 33
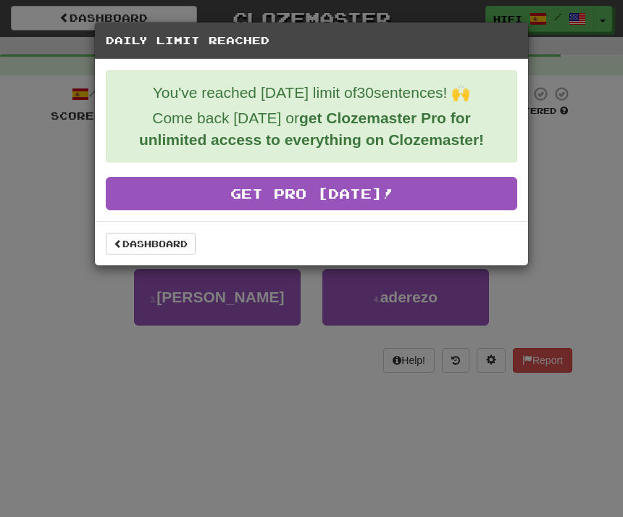
click at [157, 247] on link "Dashboard" at bounding box center [151, 244] width 90 height 22
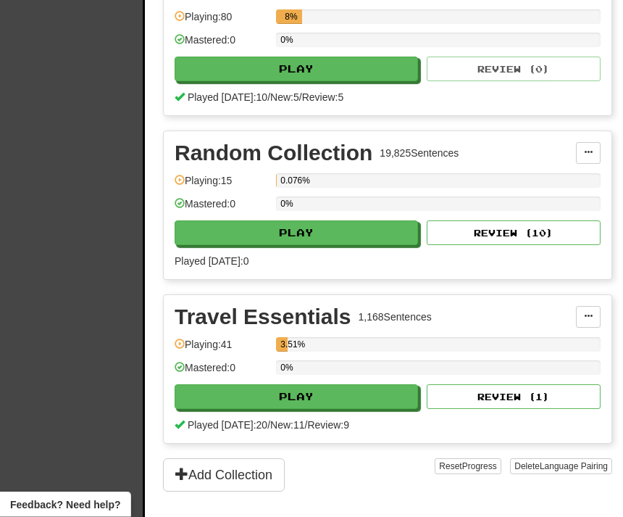
scroll to position [404, 0]
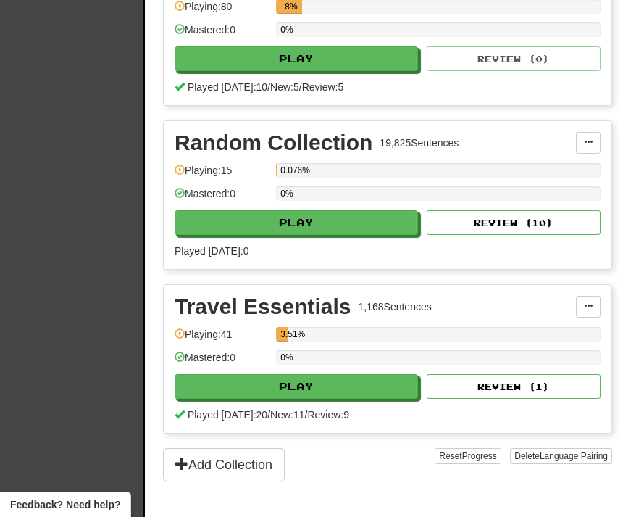
click at [529, 388] on button "Review ( 1 )" at bounding box center [514, 386] width 174 height 25
select select "**"
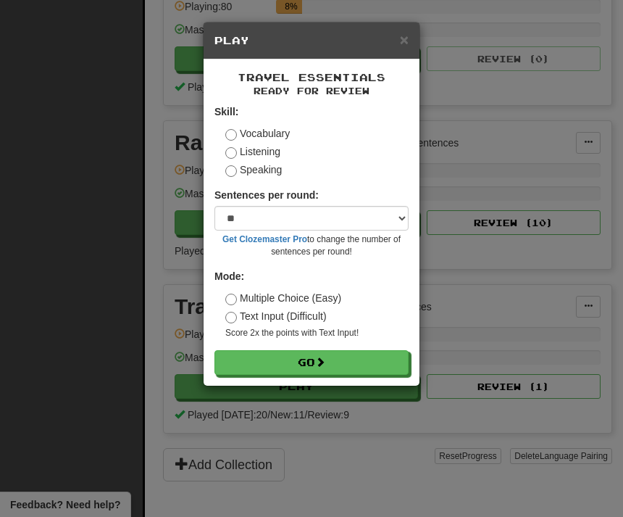
click at [325, 359] on span at bounding box center [320, 362] width 10 height 10
